Goal: Obtain resource: Download file/media

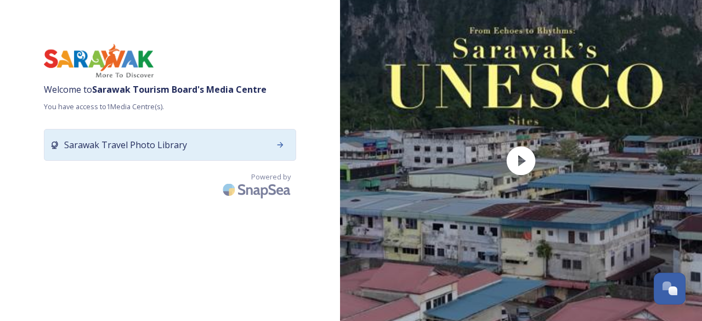
click at [170, 150] on span "Sarawak Travel Photo Library" at bounding box center [125, 144] width 123 height 13
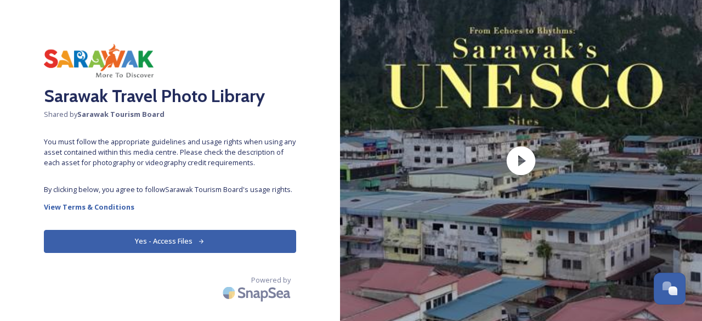
click at [94, 243] on button "Yes - Access Files" at bounding box center [170, 241] width 252 height 22
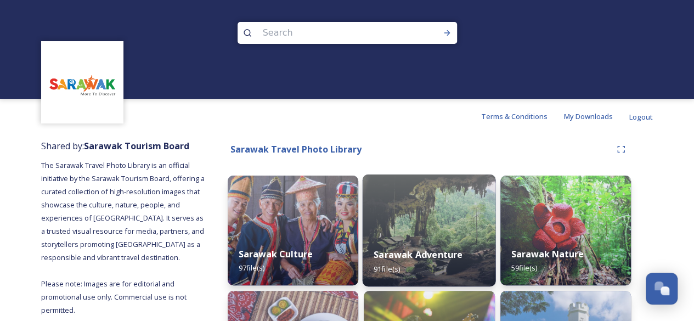
click at [457, 231] on img at bounding box center [429, 230] width 133 height 112
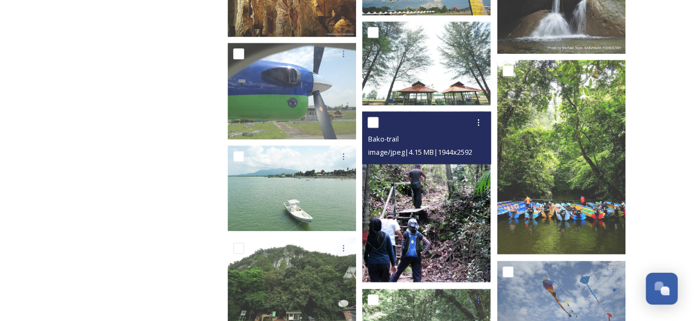
scroll to position [543, 0]
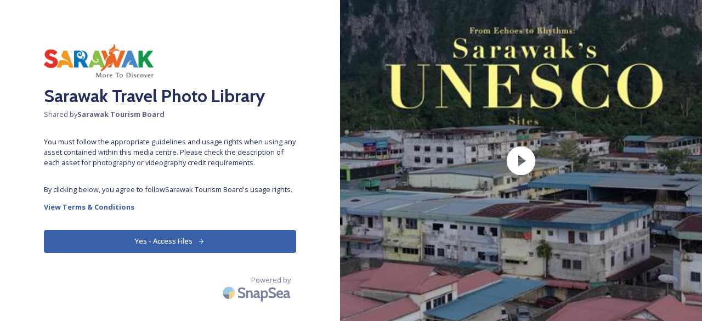
click at [176, 237] on button "Yes - Access Files" at bounding box center [170, 241] width 252 height 22
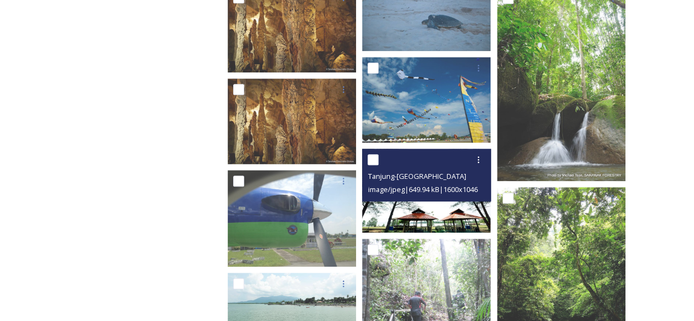
scroll to position [439, 0]
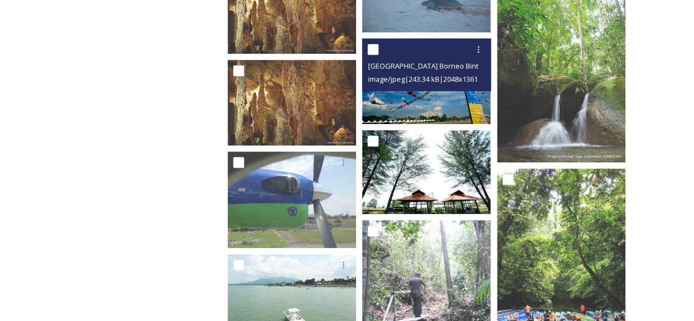
click at [423, 98] on img at bounding box center [426, 80] width 128 height 85
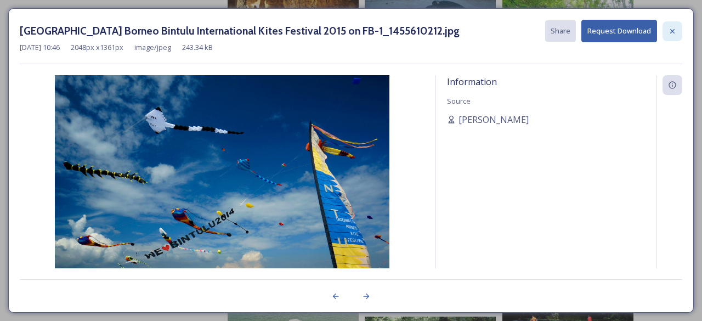
click at [668, 29] on icon at bounding box center [672, 31] width 9 height 9
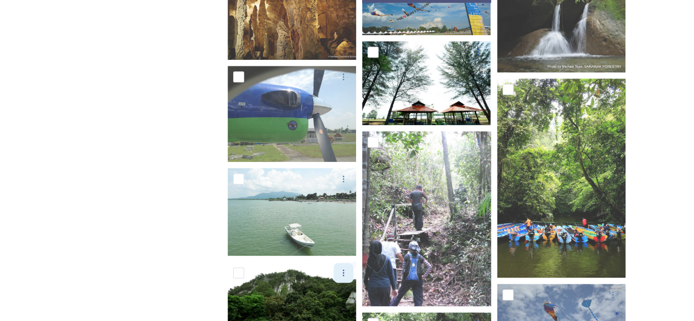
scroll to position [604, 0]
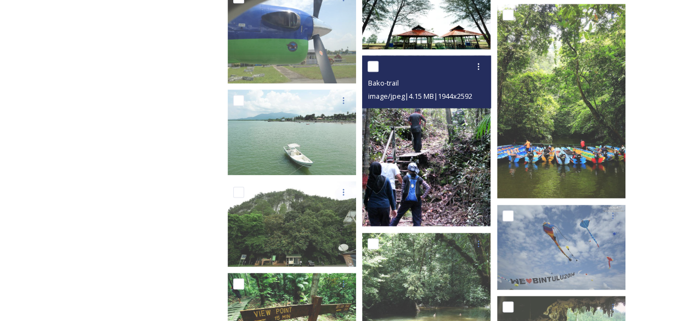
click at [442, 149] on img at bounding box center [426, 140] width 128 height 171
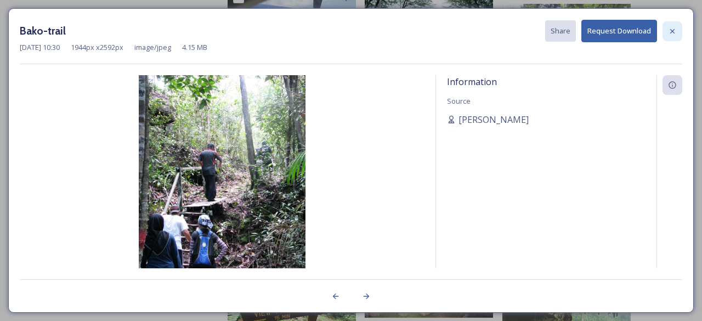
click at [671, 27] on icon at bounding box center [672, 31] width 9 height 9
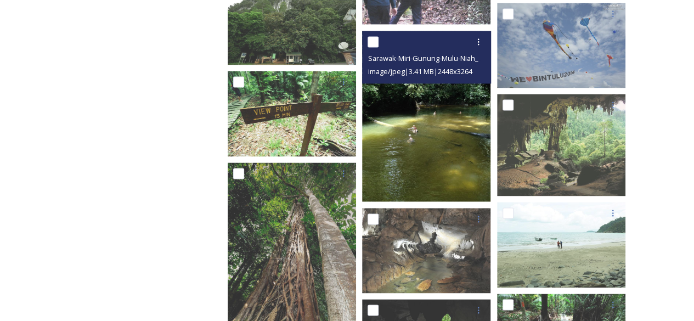
scroll to position [823, 0]
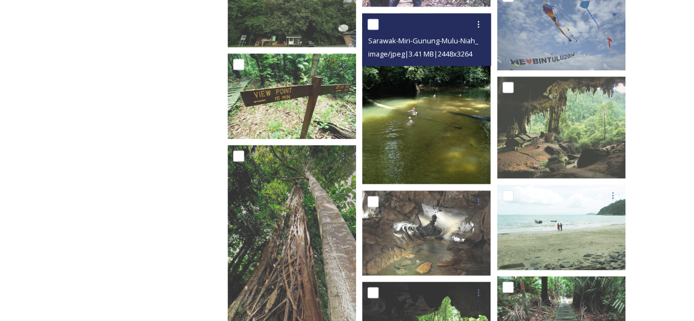
click at [423, 133] on img at bounding box center [426, 98] width 128 height 171
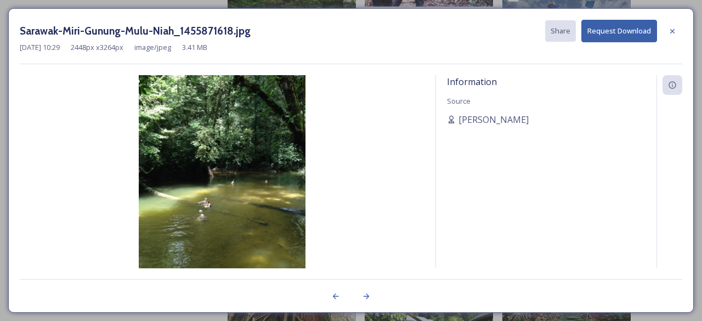
click at [672, 36] on div at bounding box center [673, 31] width 20 height 20
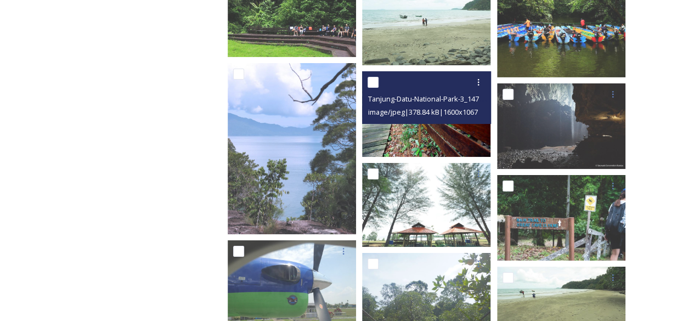
scroll to position [1756, 0]
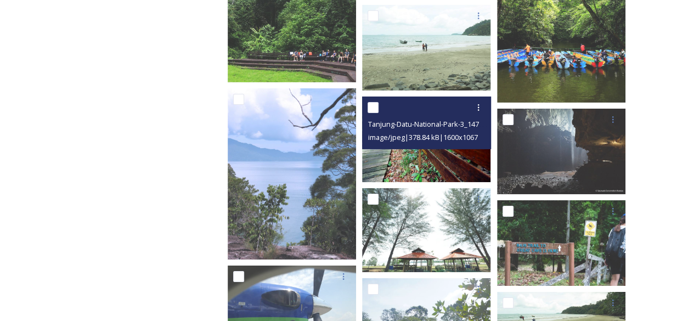
click at [426, 162] on img at bounding box center [426, 140] width 128 height 86
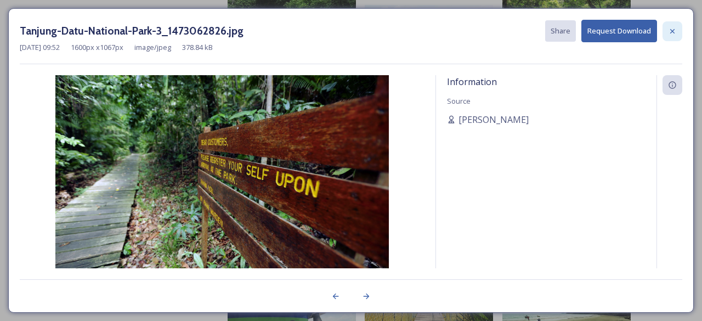
click at [677, 30] on icon at bounding box center [672, 31] width 9 height 9
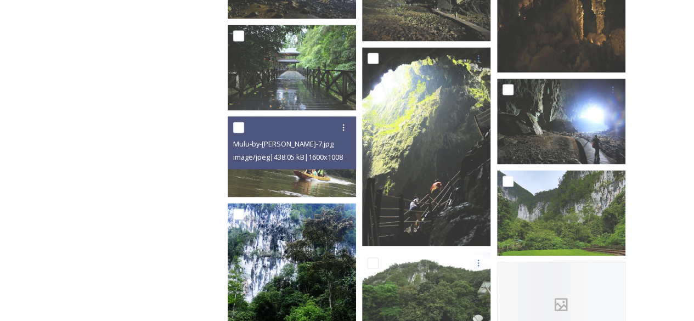
scroll to position [2908, 0]
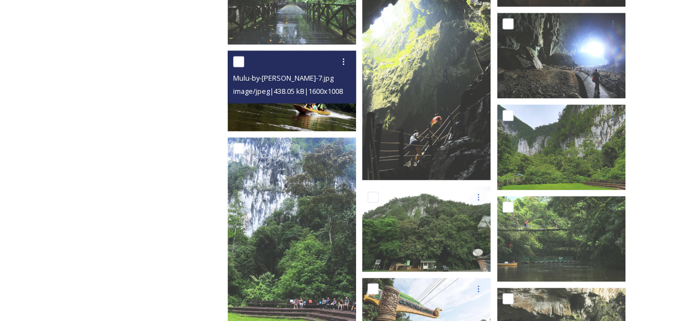
click at [300, 117] on img at bounding box center [292, 90] width 128 height 81
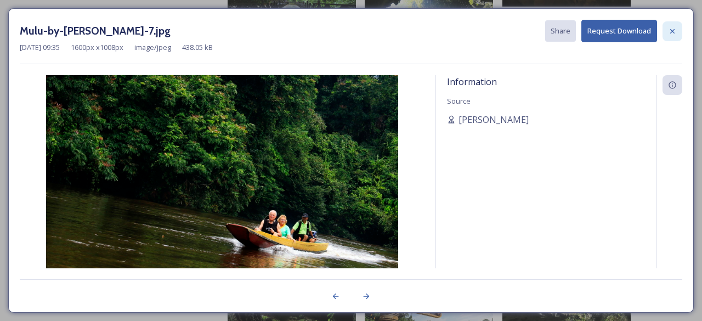
click at [667, 29] on div at bounding box center [673, 31] width 20 height 20
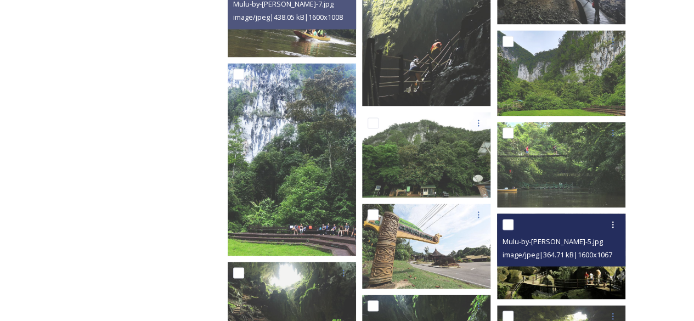
scroll to position [3073, 0]
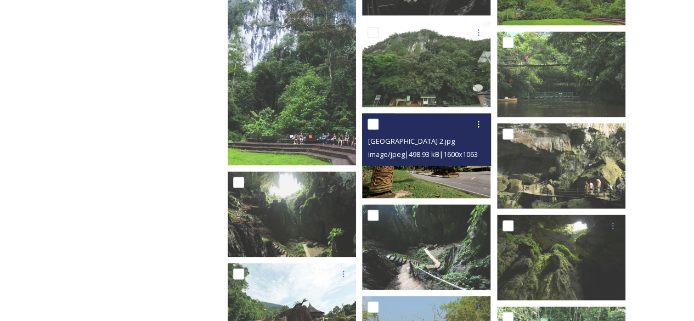
click at [420, 167] on img at bounding box center [426, 155] width 128 height 85
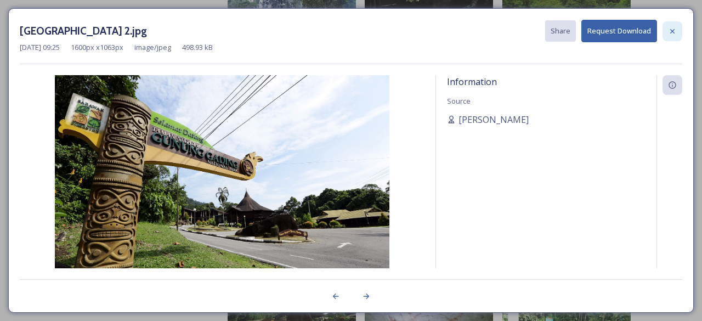
click at [678, 31] on div at bounding box center [673, 31] width 20 height 20
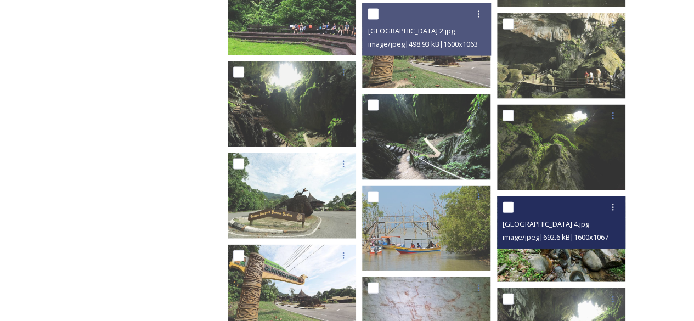
scroll to position [3237, 0]
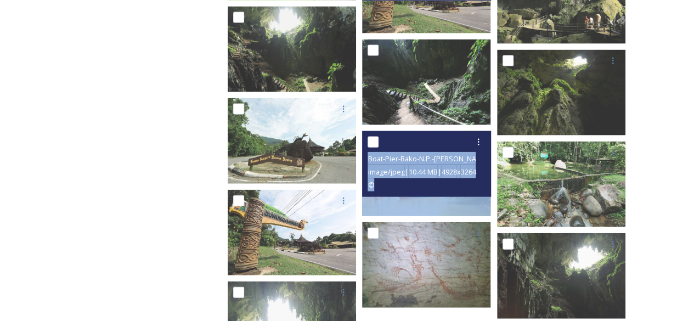
click at [430, 198] on div "Boat-Pier-Bako-N.P.-cr-Saifuddin-Ismailji-DSC_6363_1612141774.jpg image/jpeg | …" at bounding box center [426, 173] width 128 height 85
click at [408, 178] on div "©" at bounding box center [428, 184] width 120 height 13
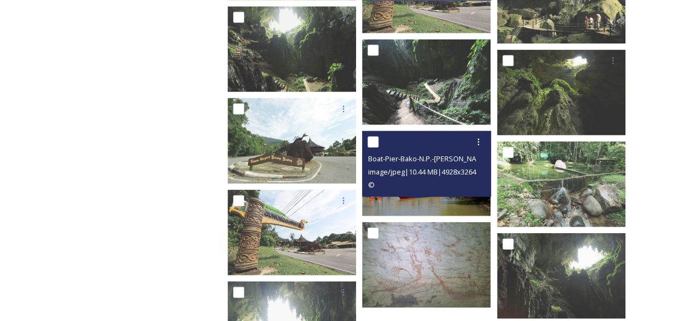
click at [420, 181] on div "©" at bounding box center [428, 184] width 120 height 13
click at [422, 207] on img at bounding box center [426, 173] width 128 height 85
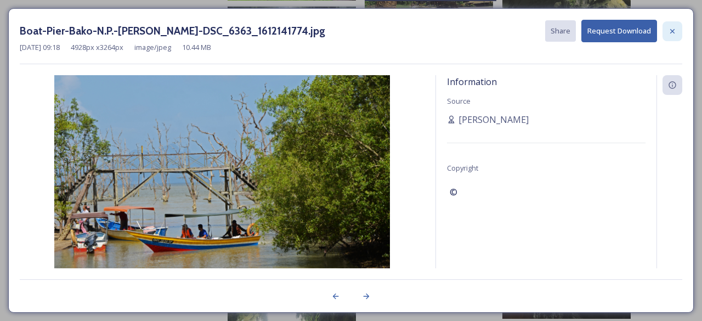
click at [675, 31] on icon at bounding box center [672, 31] width 9 height 9
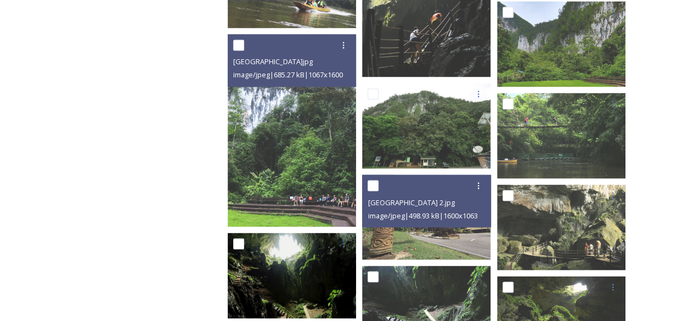
scroll to position [2958, 0]
